Goal: Obtain resource: Download file/media

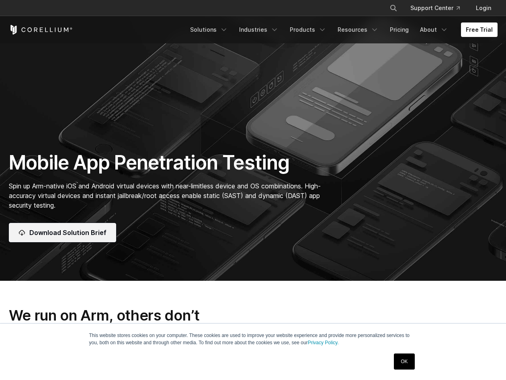
click at [69, 238] on link "Download Solution Brief" at bounding box center [62, 232] width 107 height 19
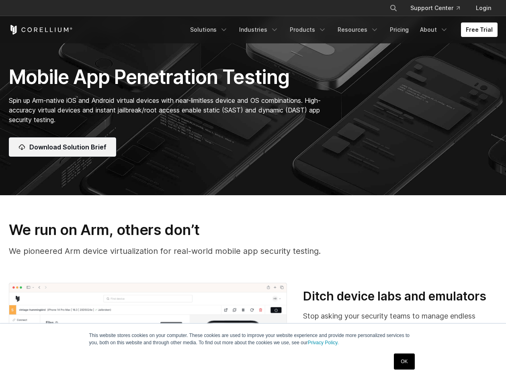
scroll to position [161, 0]
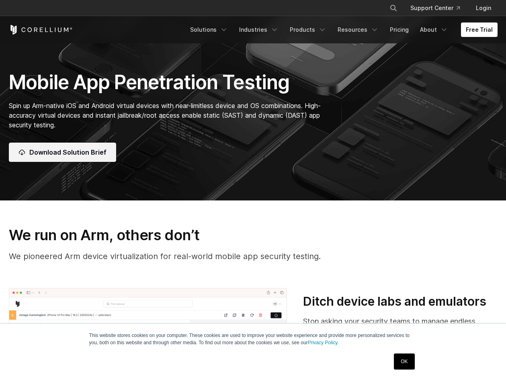
click at [80, 155] on span "Download Solution Brief" at bounding box center [67, 152] width 77 height 10
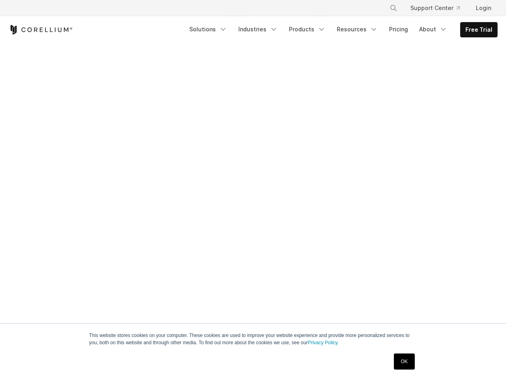
scroll to position [80, 0]
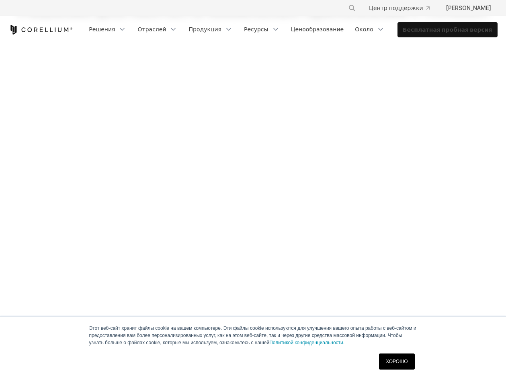
click at [469, 27] on link "Бесплатная пробная версия" at bounding box center [447, 29] width 99 height 14
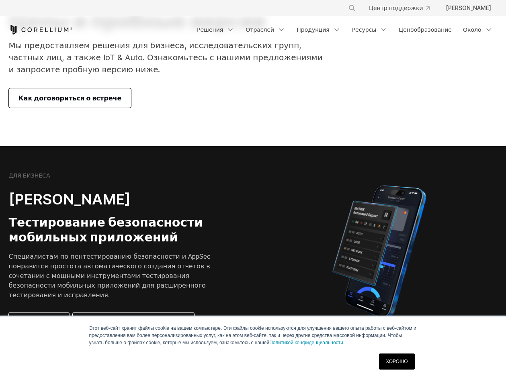
scroll to position [80, 0]
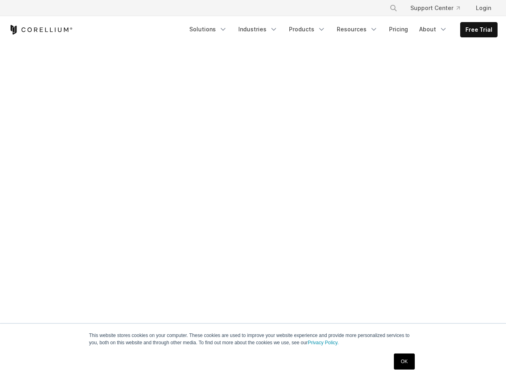
scroll to position [121, 0]
drag, startPoint x: 393, startPoint y: 361, endPoint x: 396, endPoint y: 365, distance: 4.7
click at [396, 365] on div "OK" at bounding box center [403, 361] width 25 height 21
click at [396, 365] on link "OK" at bounding box center [404, 362] width 20 height 16
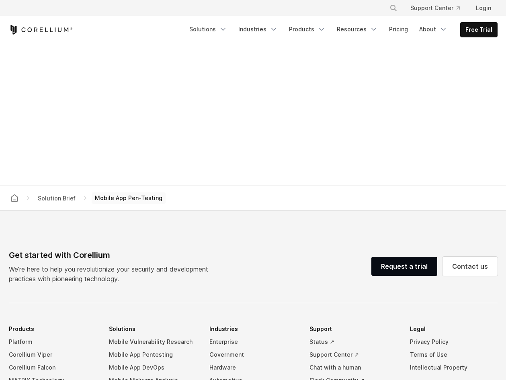
scroll to position [603, 0]
